Goal: Information Seeking & Learning: Learn about a topic

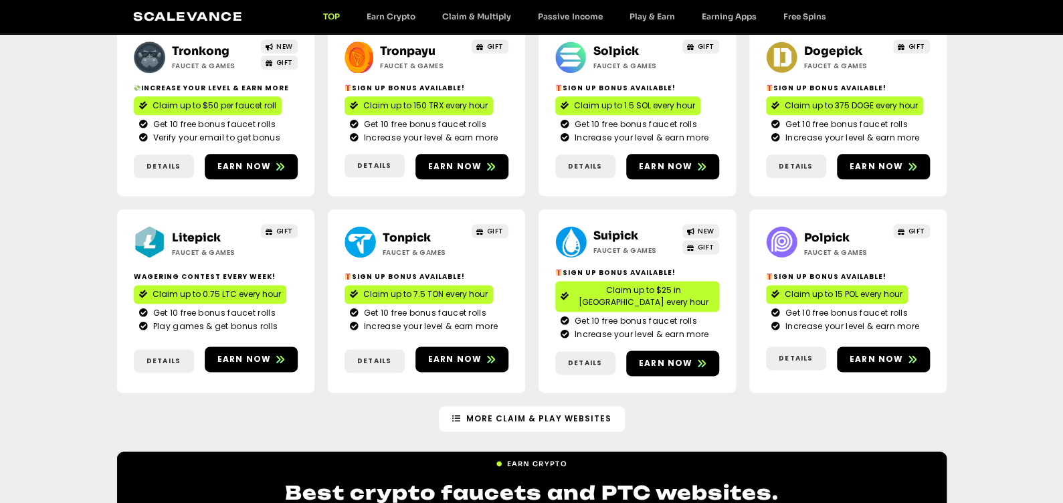
scroll to position [736, 0]
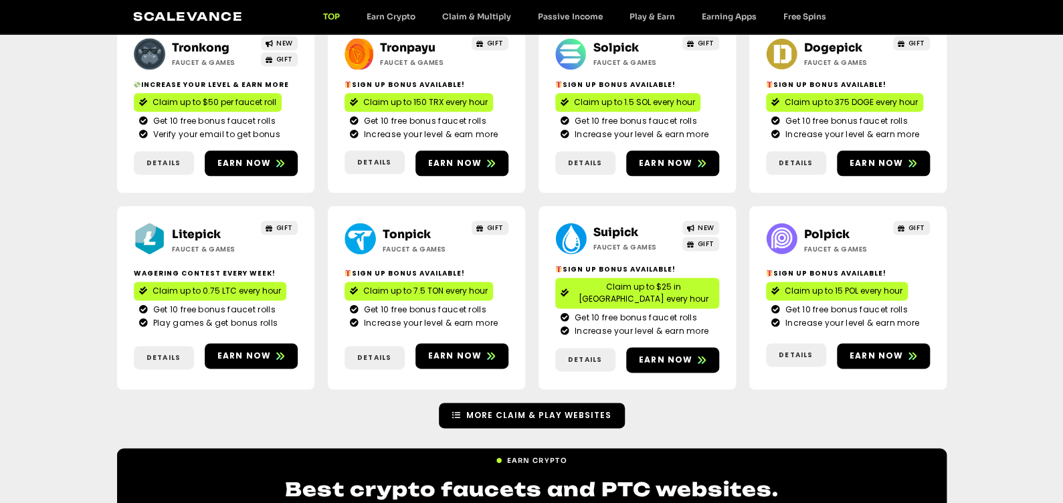
click at [533, 403] on link "More Claim & Play Websites" at bounding box center [532, 415] width 186 height 25
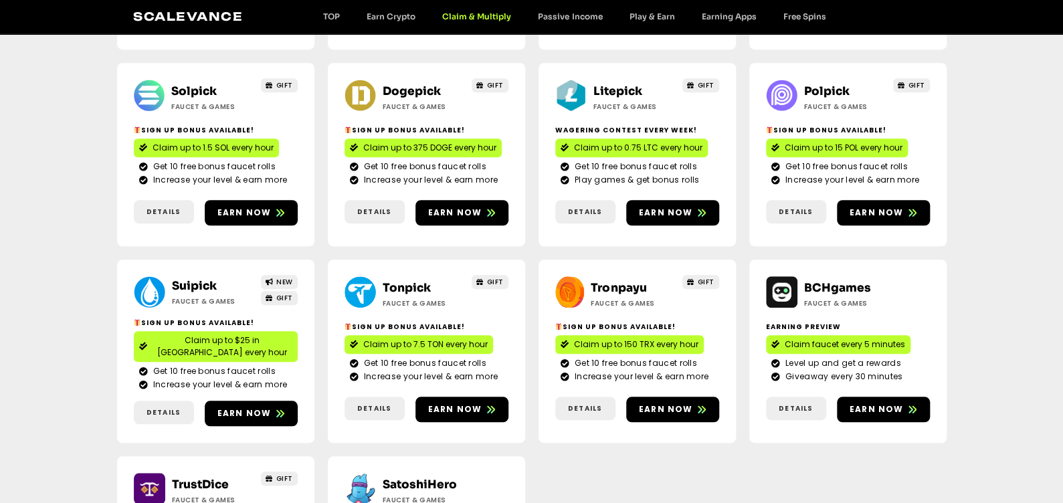
scroll to position [366, 0]
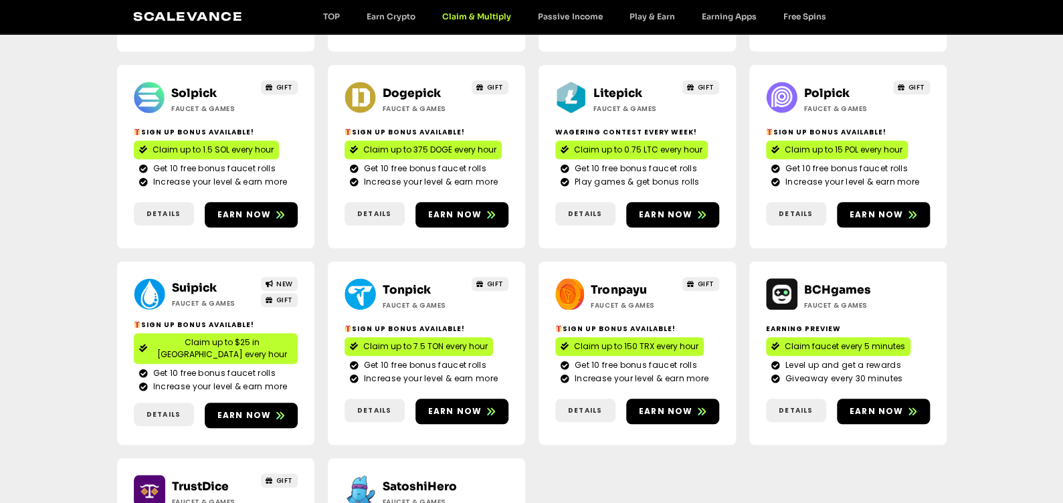
click at [225, 14] on link "Scalevance" at bounding box center [188, 16] width 110 height 14
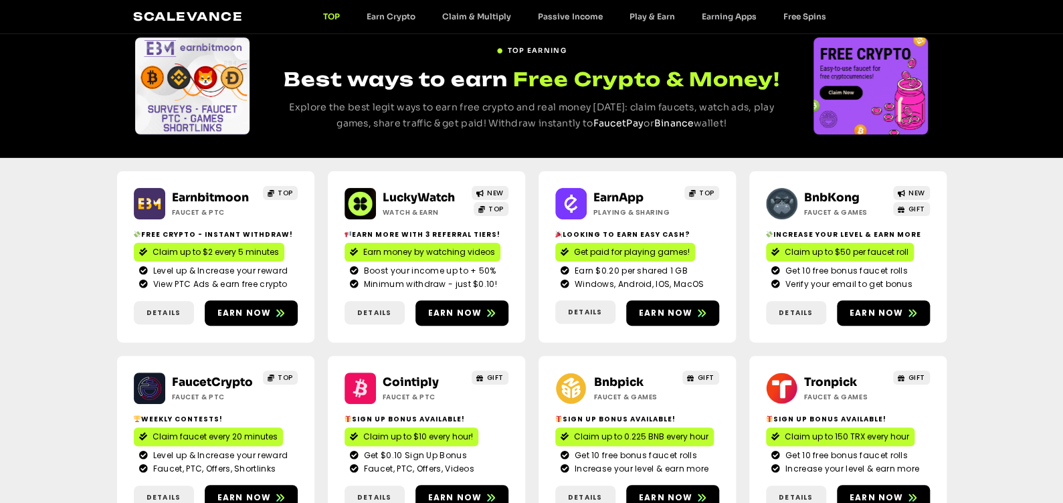
scroll to position [200, 0]
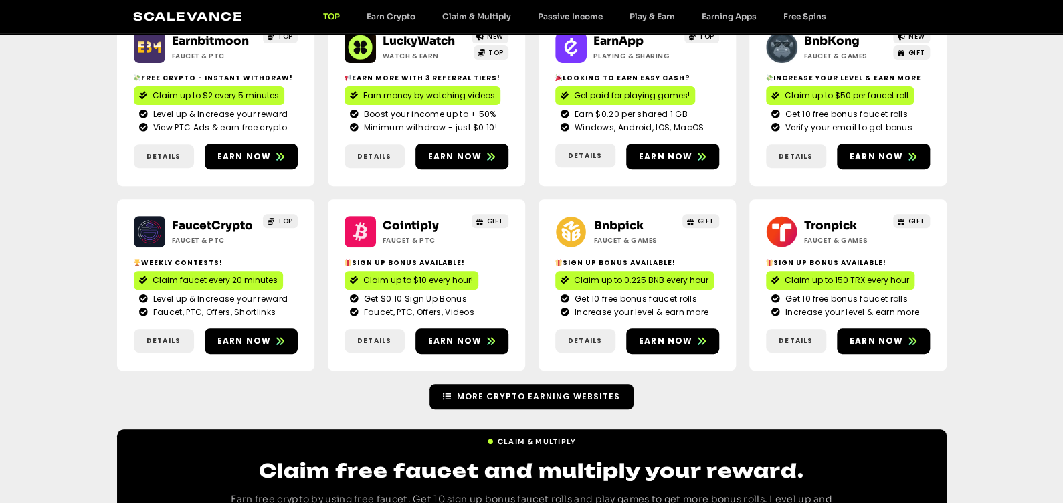
click at [466, 400] on span "More Crypto Earning Websites" at bounding box center [538, 397] width 163 height 12
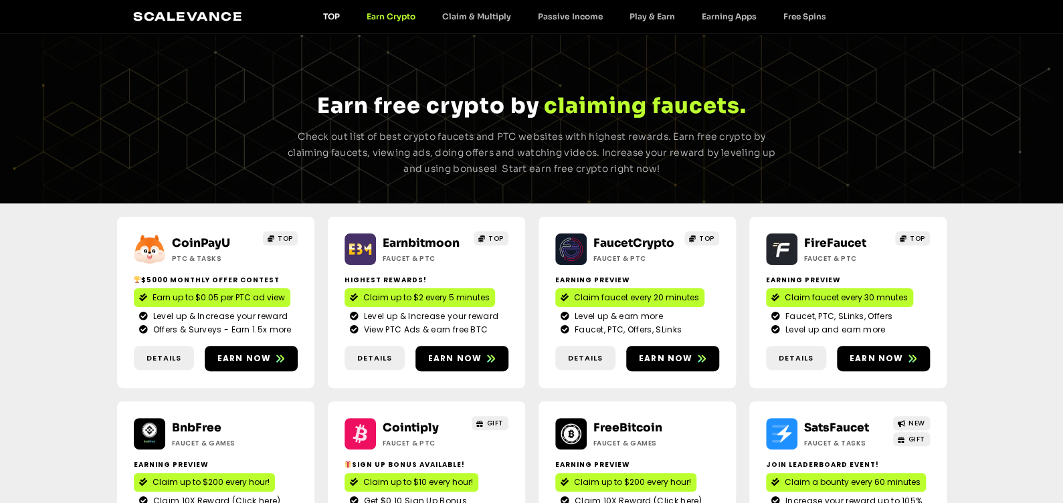
click at [322, 13] on link "TOP" at bounding box center [331, 16] width 43 height 10
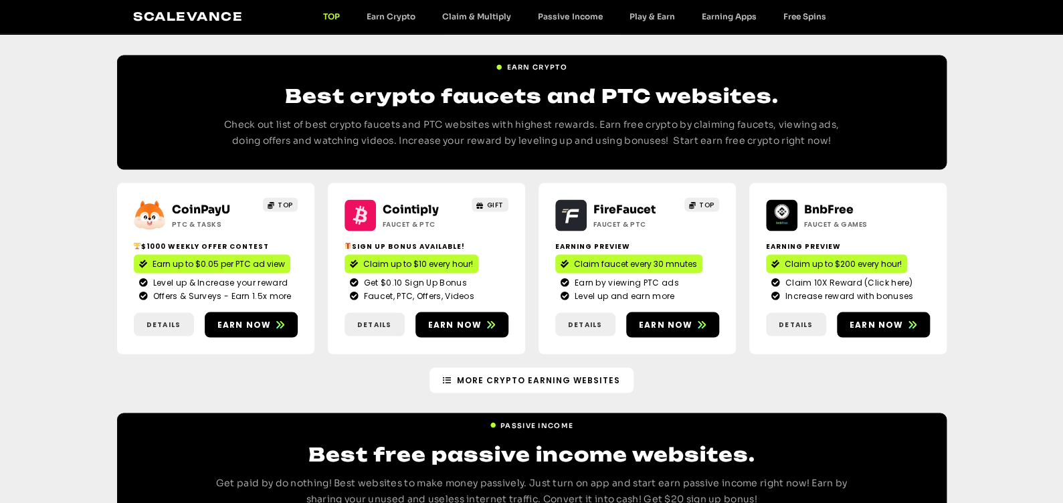
scroll to position [1137, 0]
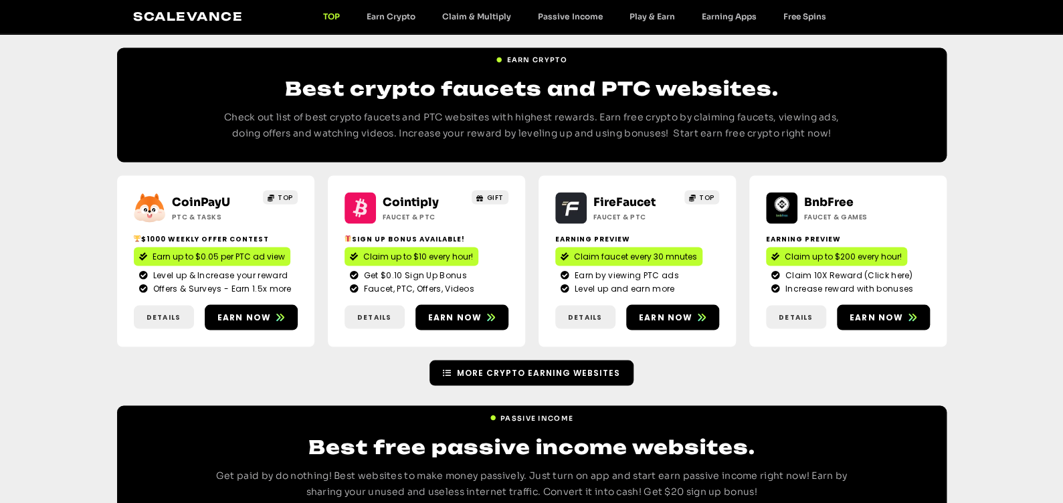
click at [468, 367] on span "More Crypto earning Websites" at bounding box center [538, 373] width 163 height 12
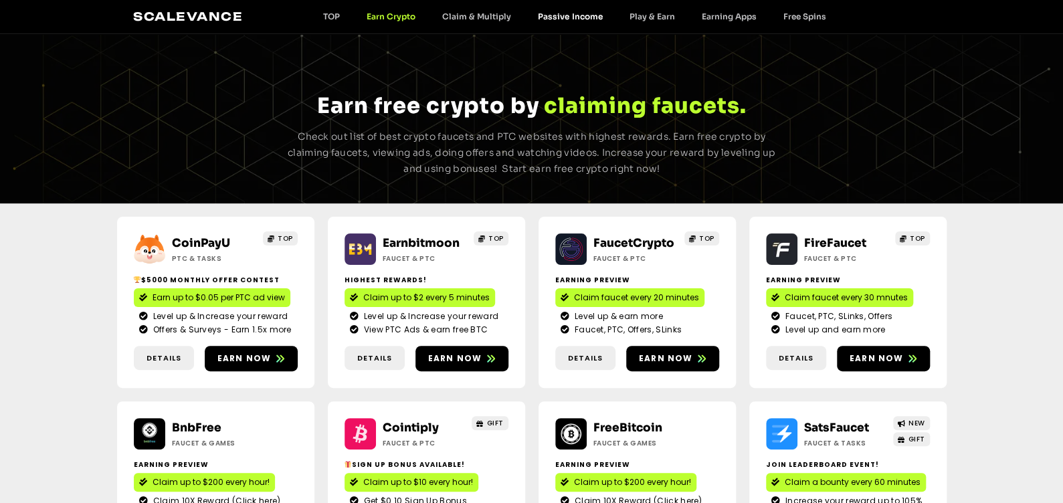
click at [558, 19] on link "Passive Income" at bounding box center [570, 16] width 91 height 10
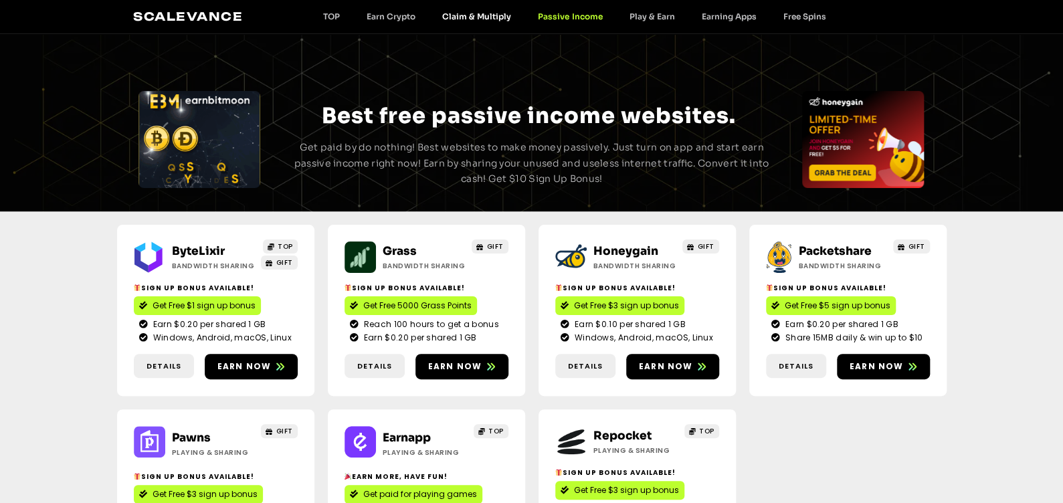
click at [485, 19] on link "Claim & Multiply" at bounding box center [477, 16] width 96 height 10
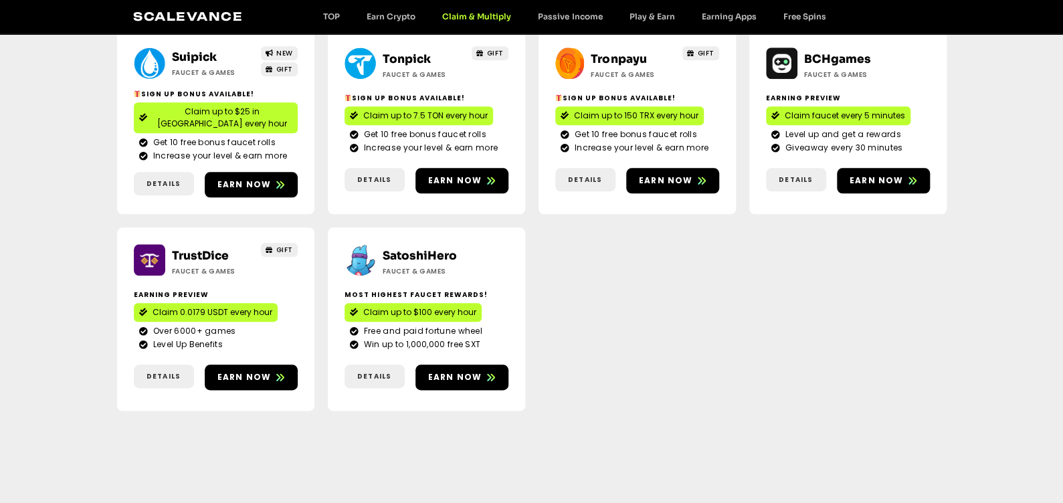
scroll to position [602, 0]
